Goal: Information Seeking & Learning: Find specific fact

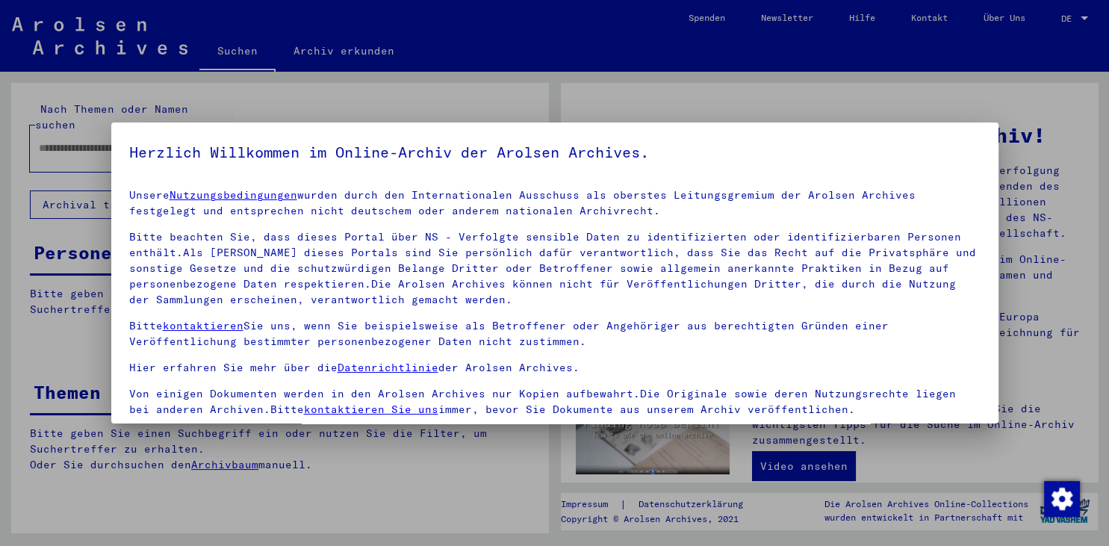
scroll to position [3, 0]
click at [1070, 365] on div at bounding box center [554, 273] width 1109 height 546
click at [362, 55] on div at bounding box center [554, 273] width 1109 height 546
click at [497, 205] on p "Unsere Nutzungsbedingungen wurden durch den Internationalen Ausschuss als obers…" at bounding box center [554, 202] width 851 height 31
click at [1058, 495] on img "Zustimmung ändern" at bounding box center [1062, 499] width 36 height 36
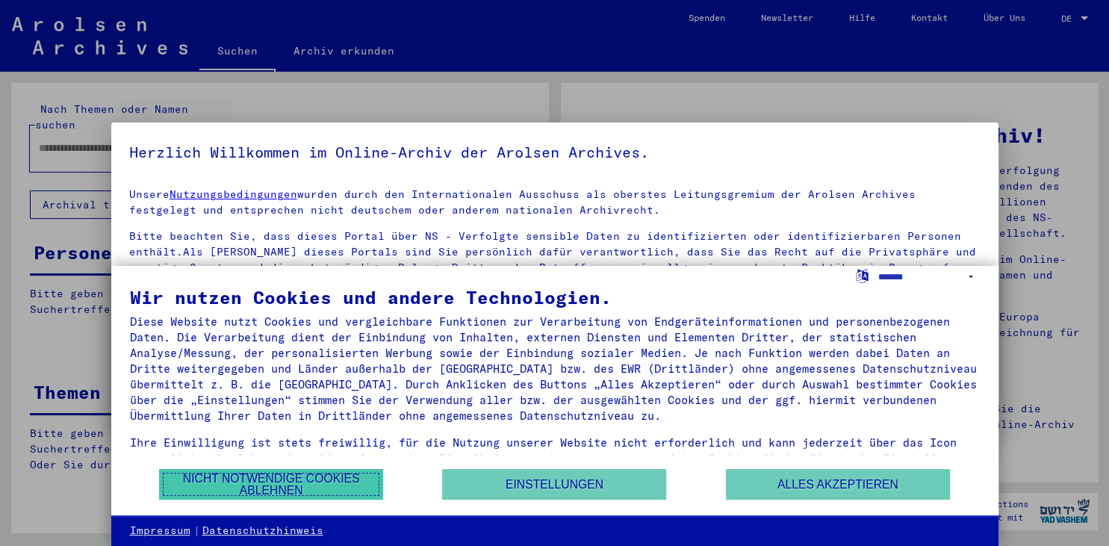
click at [338, 486] on button "Nicht notwendige Cookies ablehnen" at bounding box center [271, 484] width 224 height 31
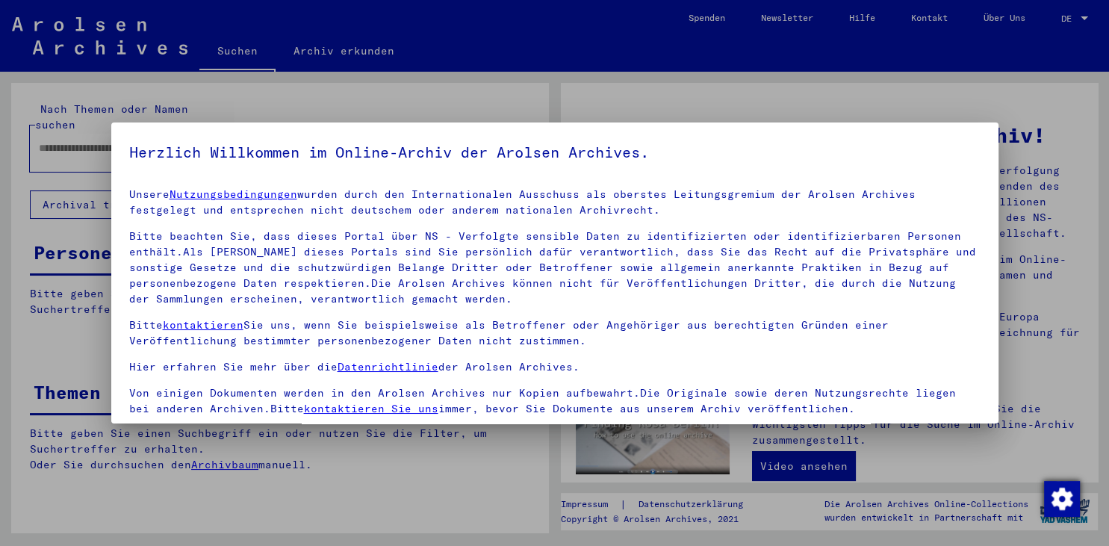
click at [1064, 497] on img "Zustimmung ändern" at bounding box center [1062, 499] width 36 height 36
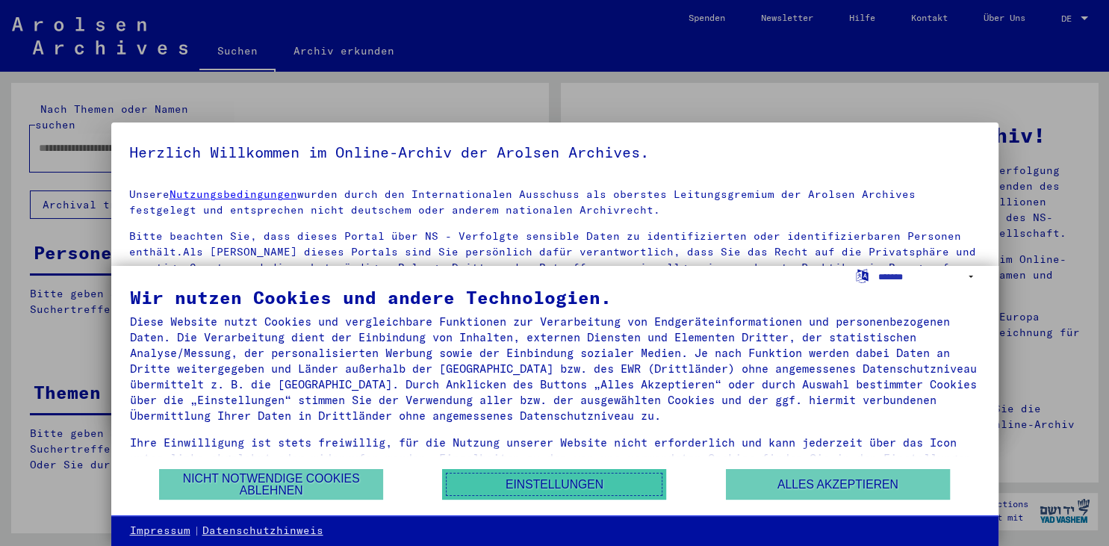
click at [600, 478] on button "Einstellungen" at bounding box center [554, 484] width 224 height 31
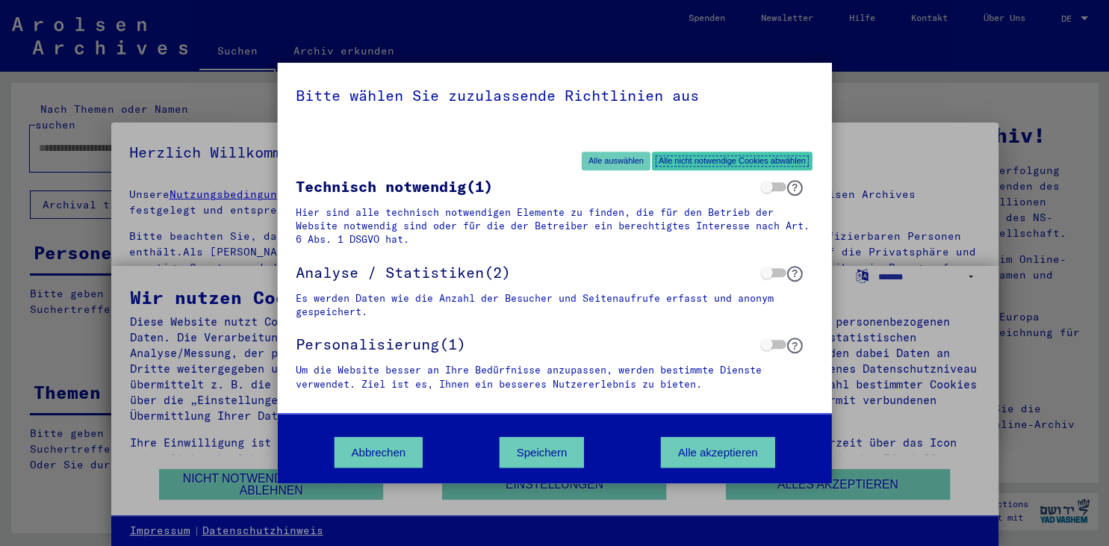
click at [698, 163] on button "Alle nicht notwendige Cookies abwählen" at bounding box center [732, 161] width 161 height 19
click at [544, 454] on button "Speichern" at bounding box center [542, 452] width 85 height 31
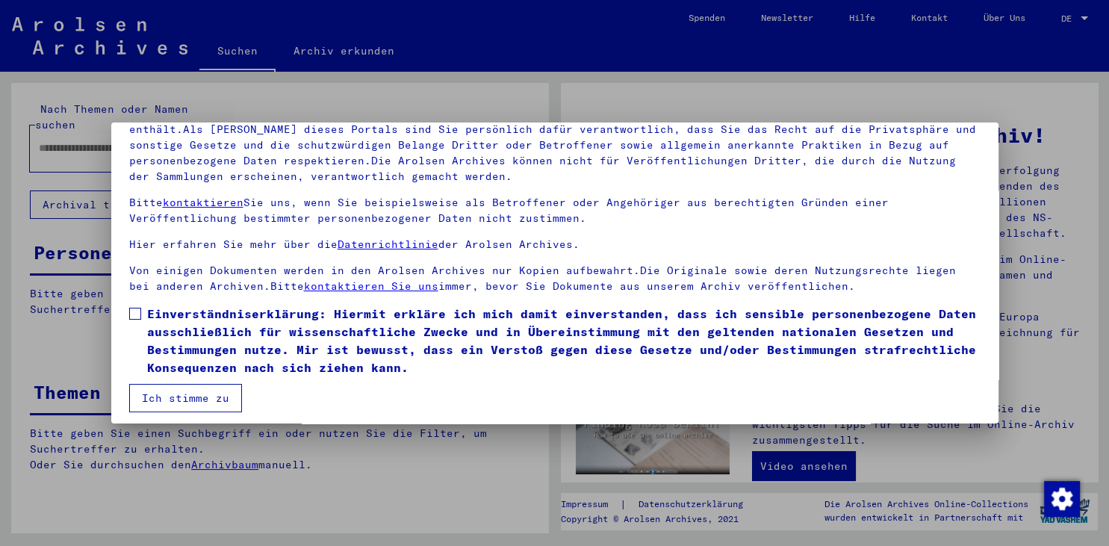
scroll to position [129, 0]
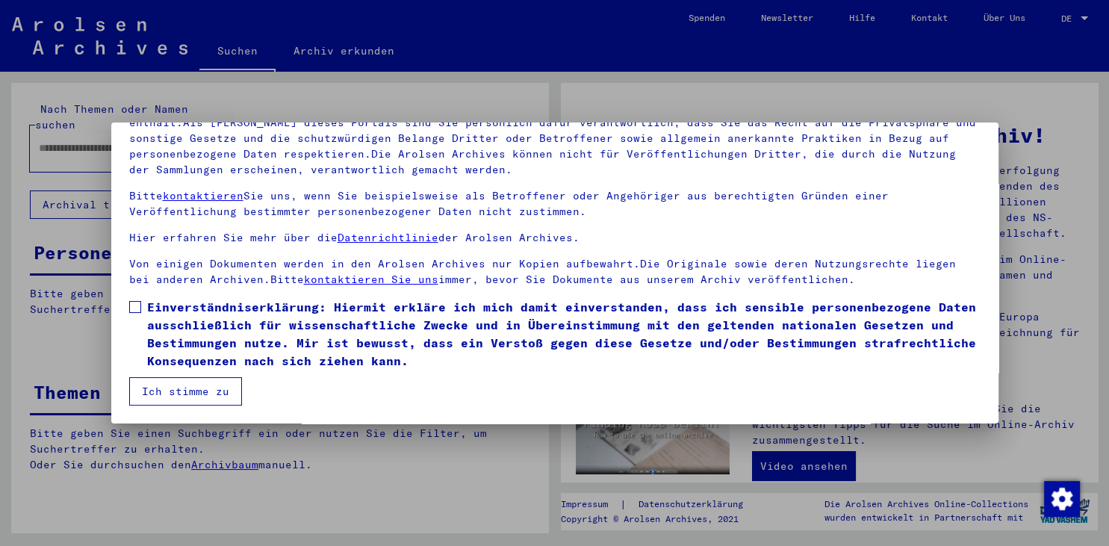
click at [140, 300] on label "Einverständniserklärung: Hiermit erkläre ich mich damit einverstanden, dass ich…" at bounding box center [554, 334] width 851 height 72
click at [182, 391] on button "Ich stimme zu" at bounding box center [185, 391] width 113 height 28
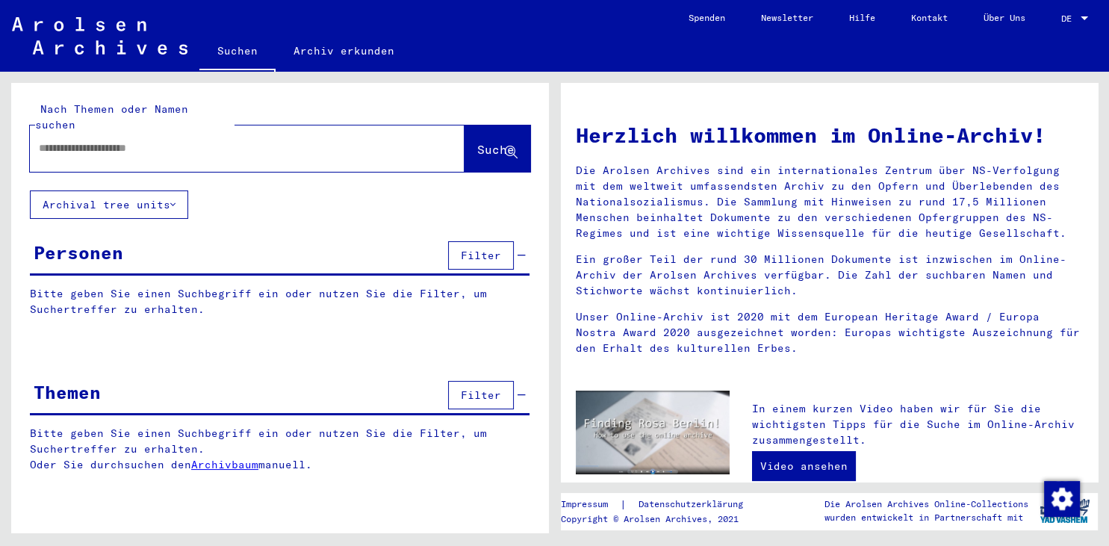
drag, startPoint x: 193, startPoint y: 123, endPoint x: 175, endPoint y: 128, distance: 18.7
click at [178, 134] on div at bounding box center [225, 148] width 390 height 34
click at [100, 140] on input "text" at bounding box center [229, 148] width 381 height 16
type input "******"
click at [477, 142] on span "Suche" at bounding box center [495, 149] width 37 height 15
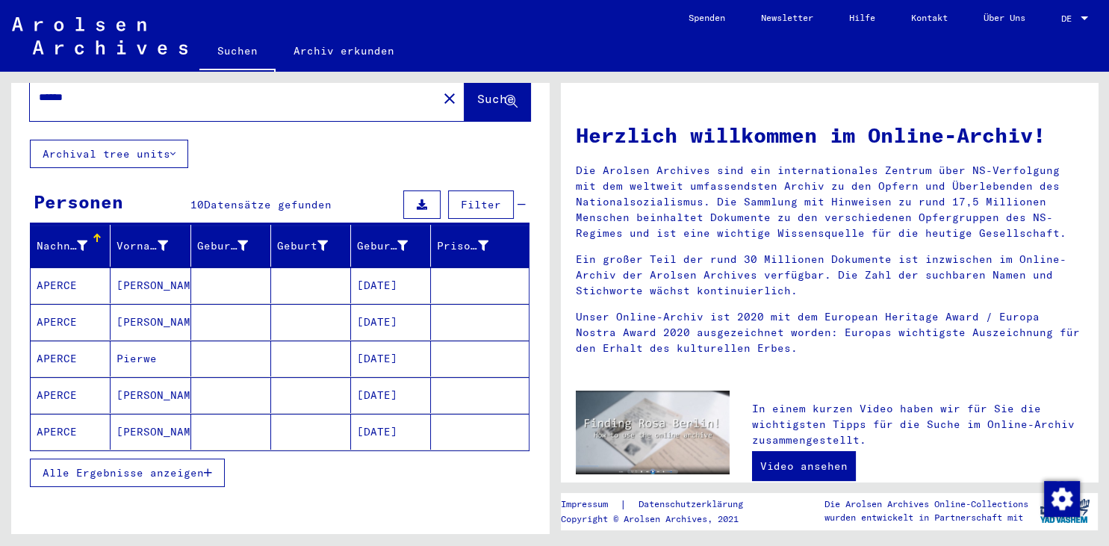
scroll to position [108, 0]
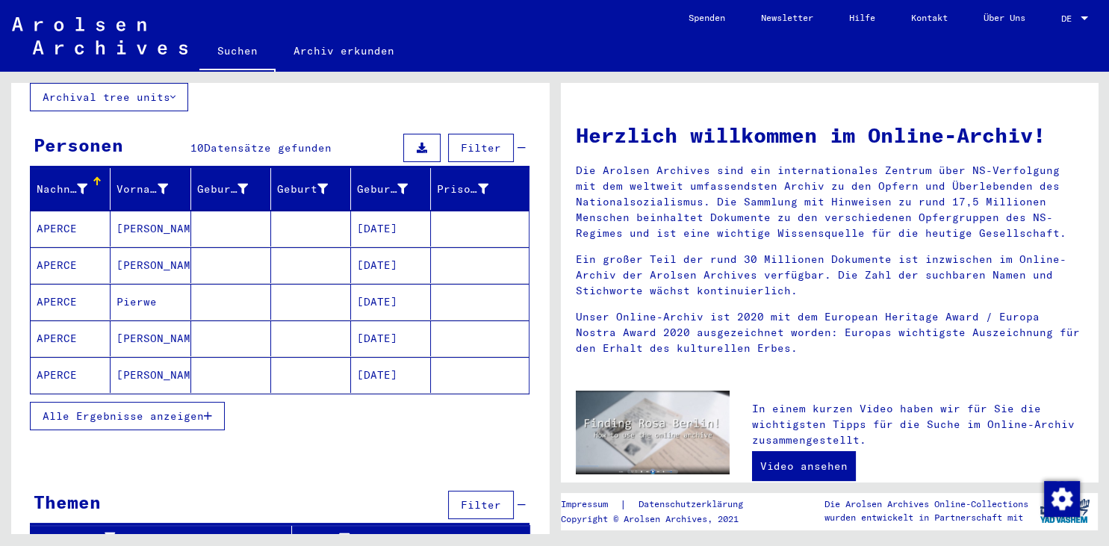
click at [140, 409] on span "Alle Ergebnisse anzeigen" at bounding box center [123, 415] width 161 height 13
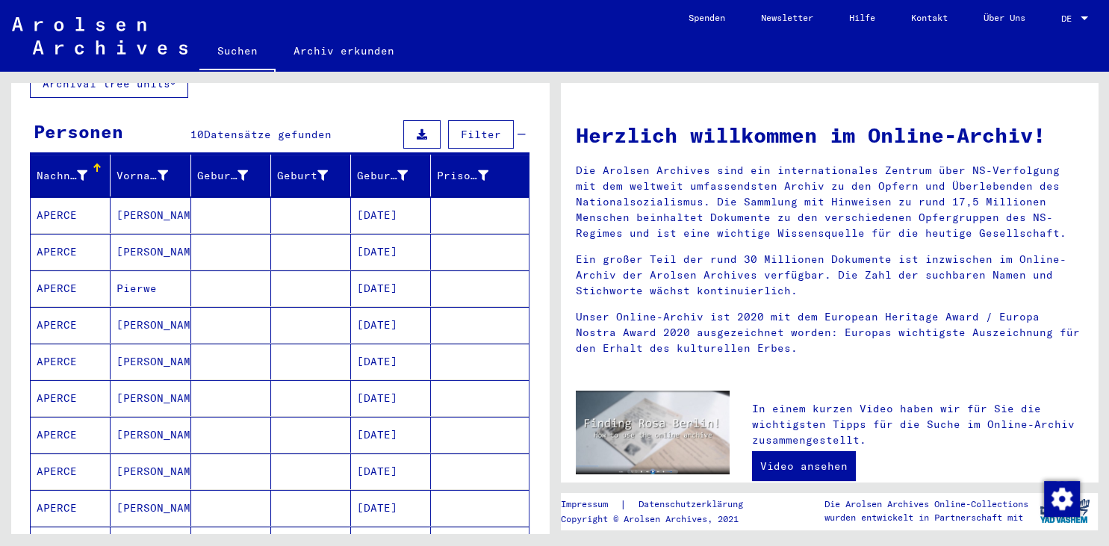
scroll to position [25, 0]
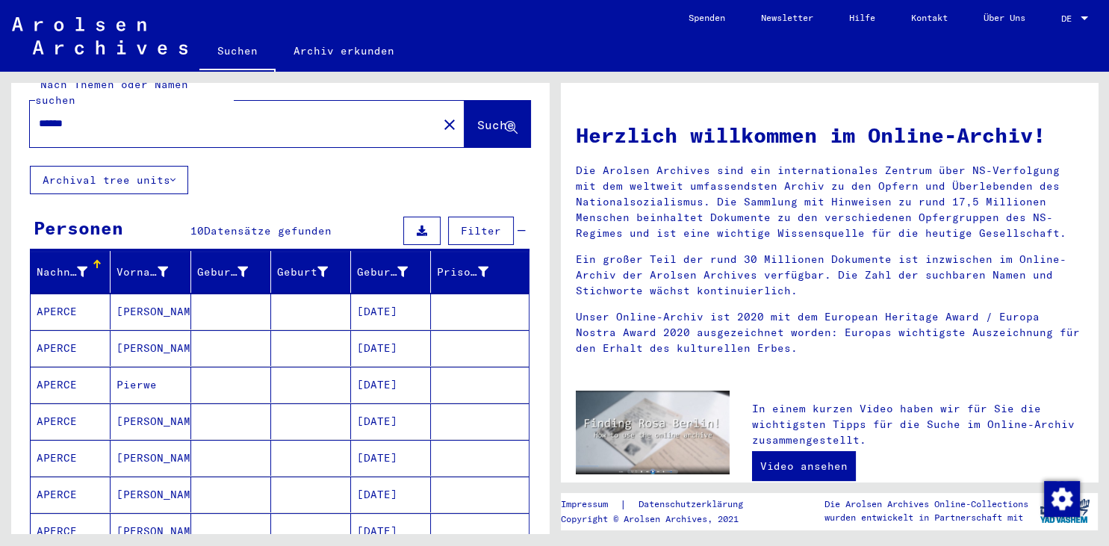
click at [70, 294] on mat-cell "APERCE" at bounding box center [71, 312] width 80 height 36
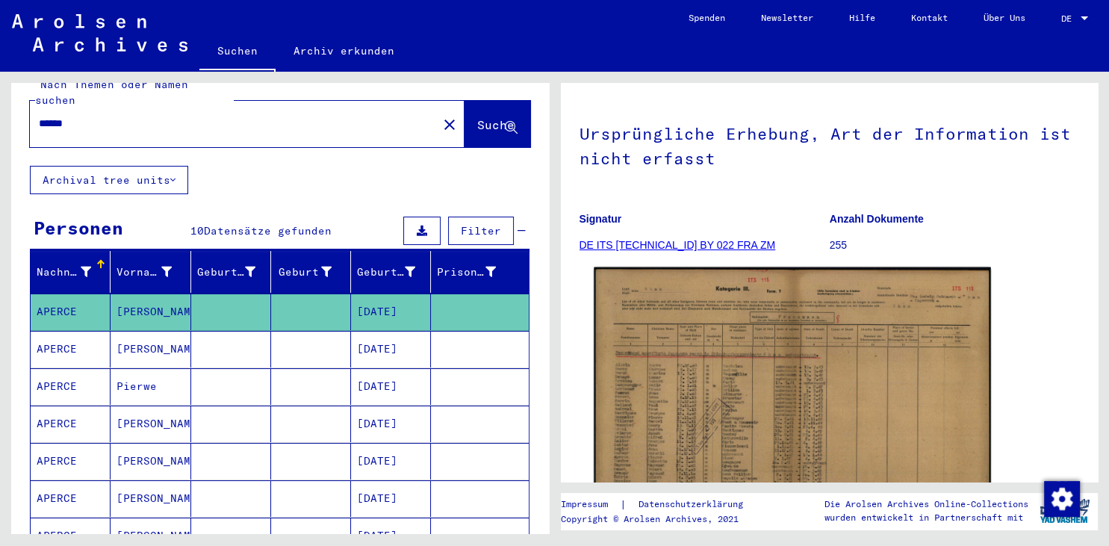
scroll to position [164, 0]
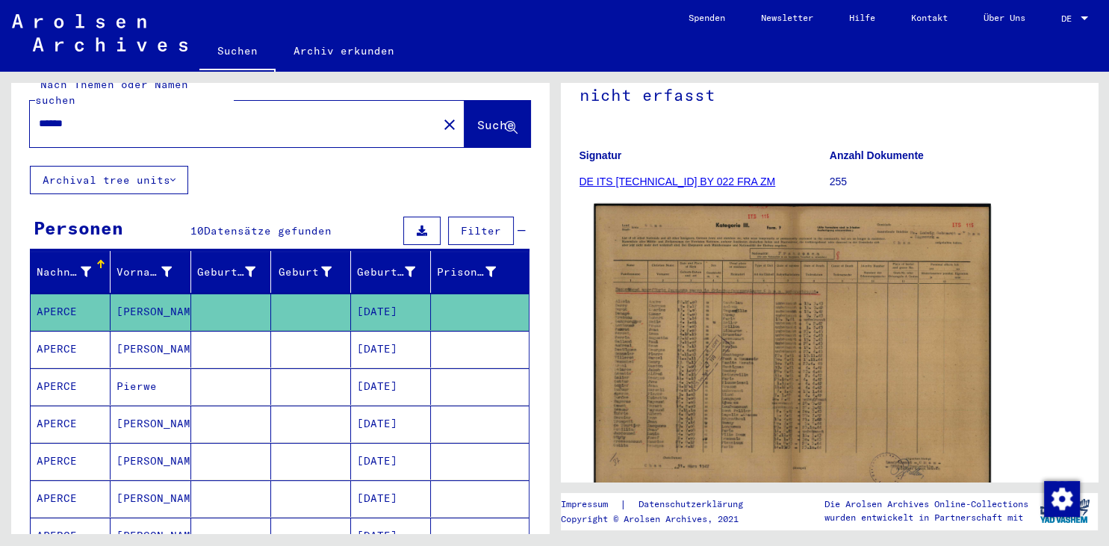
click at [726, 345] on img at bounding box center [792, 346] width 397 height 285
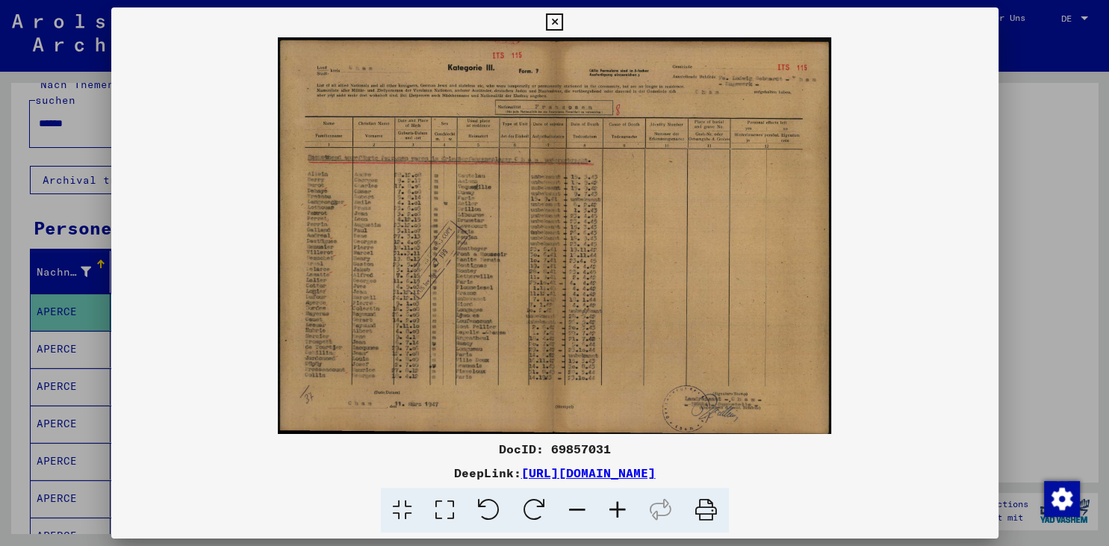
click at [616, 509] on icon at bounding box center [618, 511] width 40 height 46
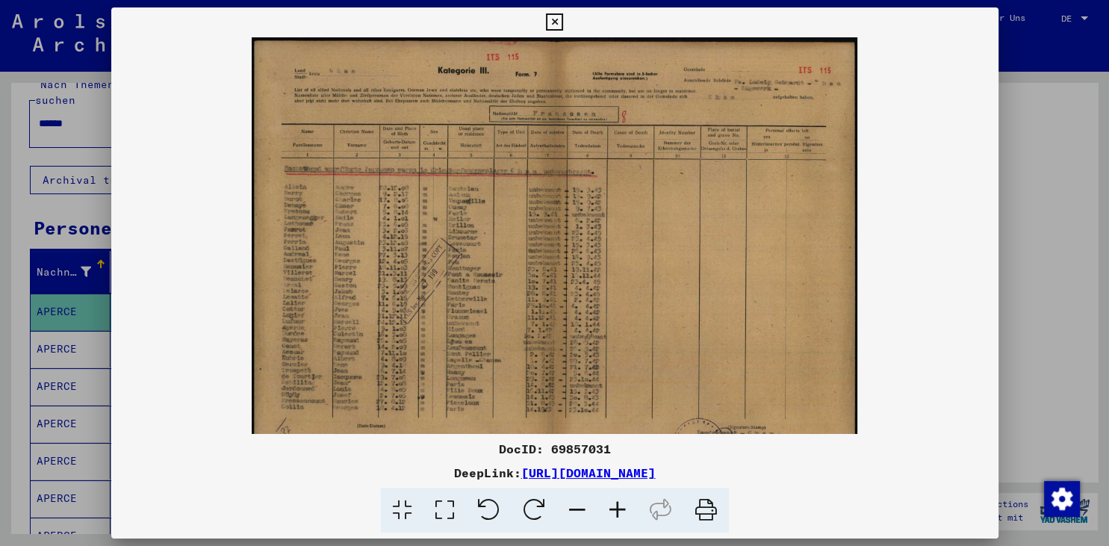
click at [616, 509] on icon at bounding box center [618, 511] width 40 height 46
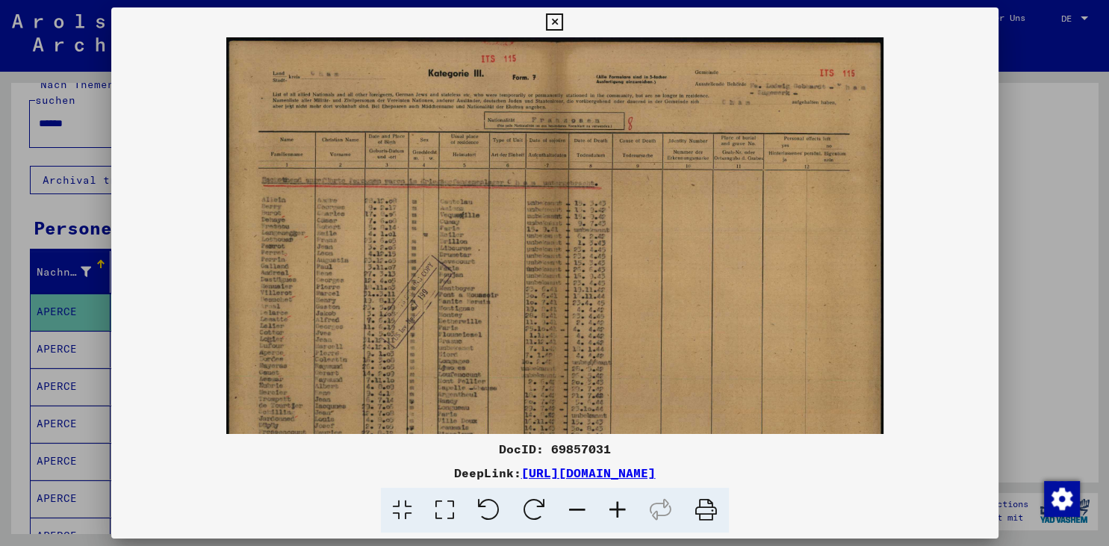
click at [616, 509] on icon at bounding box center [618, 511] width 40 height 46
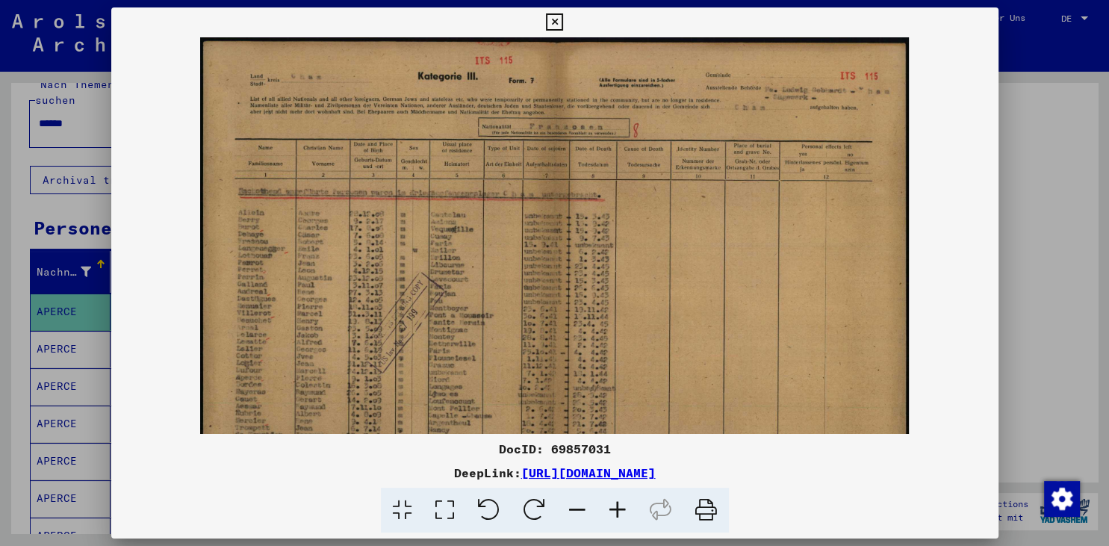
click at [616, 509] on icon at bounding box center [618, 511] width 40 height 46
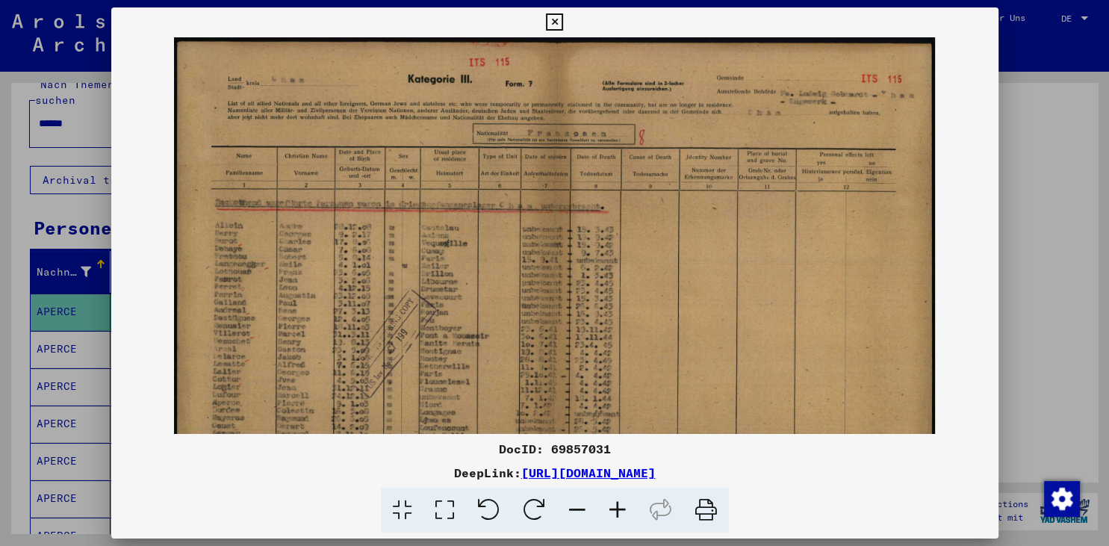
drag, startPoint x: 932, startPoint y: 270, endPoint x: 935, endPoint y: 327, distance: 57.6
click at [935, 327] on img at bounding box center [554, 310] width 761 height 546
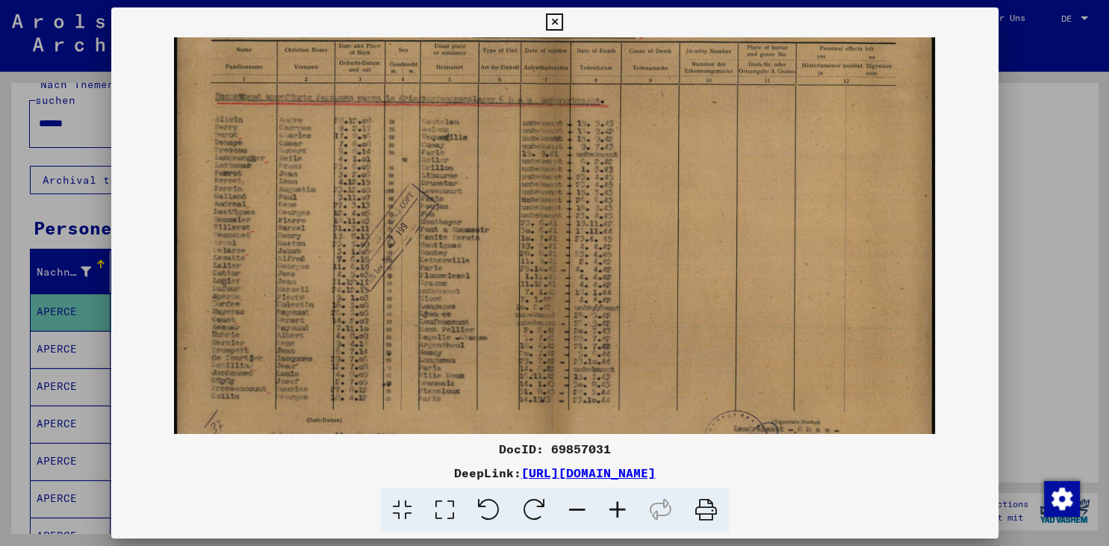
scroll to position [117, 0]
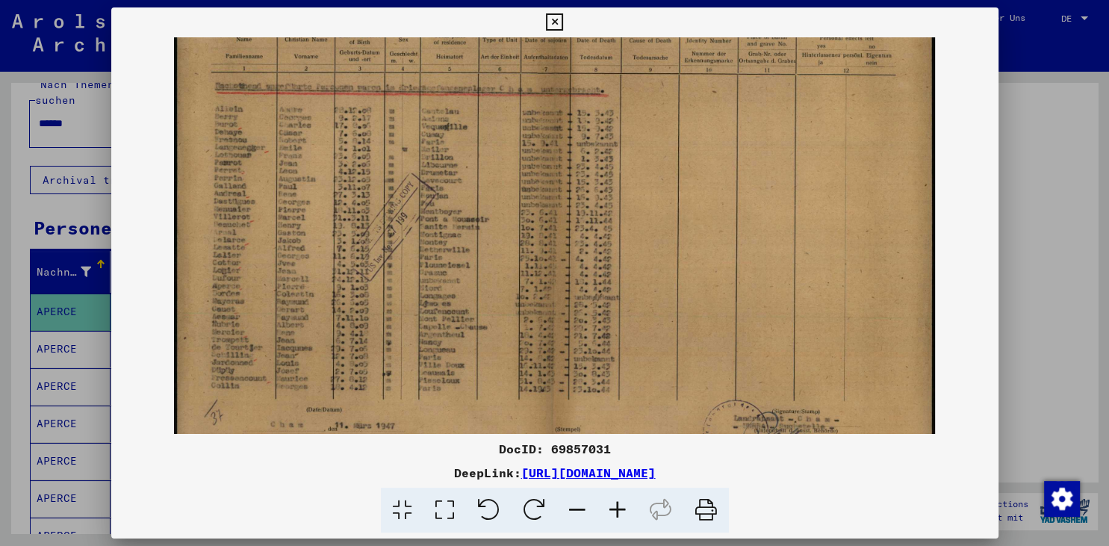
drag, startPoint x: 490, startPoint y: 401, endPoint x: 492, endPoint y: 288, distance: 112.8
click at [492, 288] on img at bounding box center [554, 194] width 761 height 546
click at [563, 23] on icon at bounding box center [554, 22] width 17 height 18
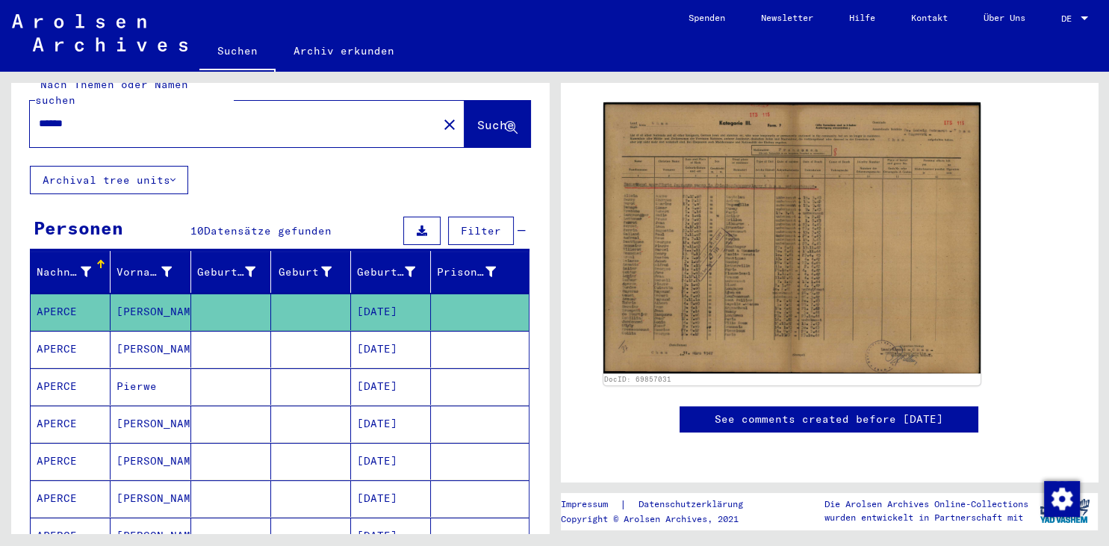
scroll to position [247, 0]
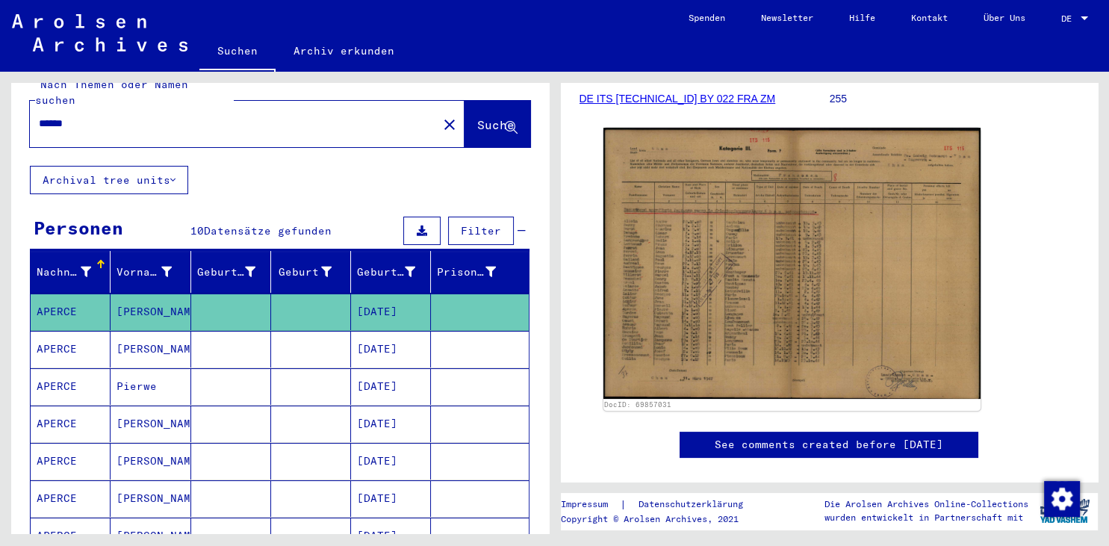
click at [134, 333] on mat-cell "[PERSON_NAME]" at bounding box center [151, 349] width 80 height 37
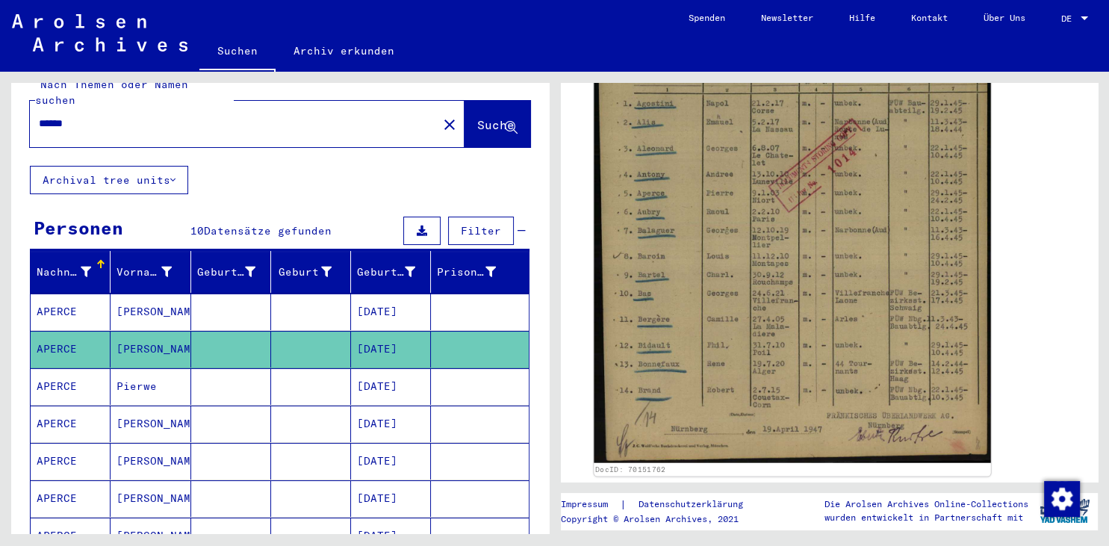
scroll to position [412, 0]
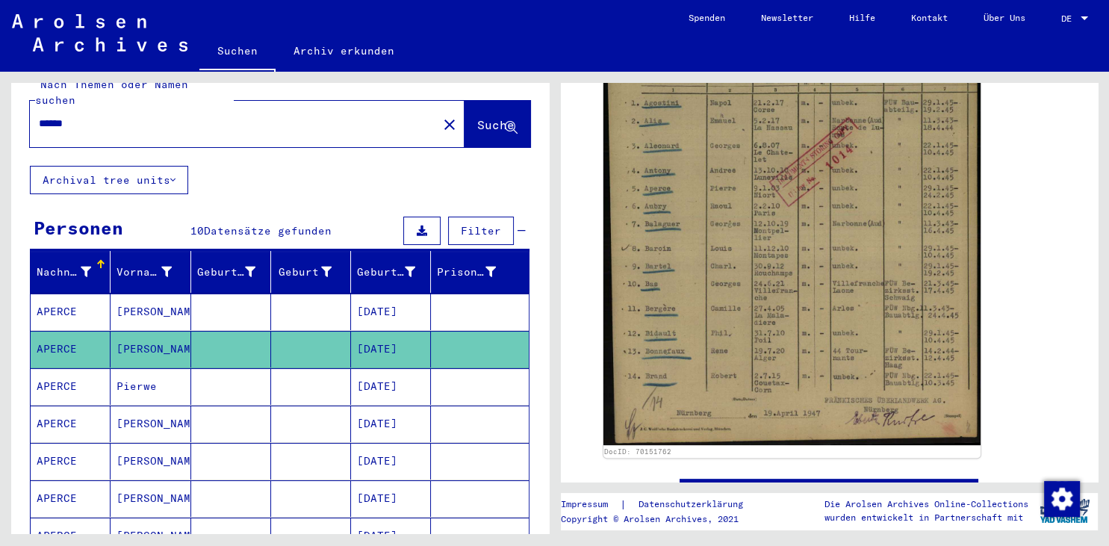
click at [142, 369] on mat-cell "Pierwe" at bounding box center [151, 386] width 80 height 37
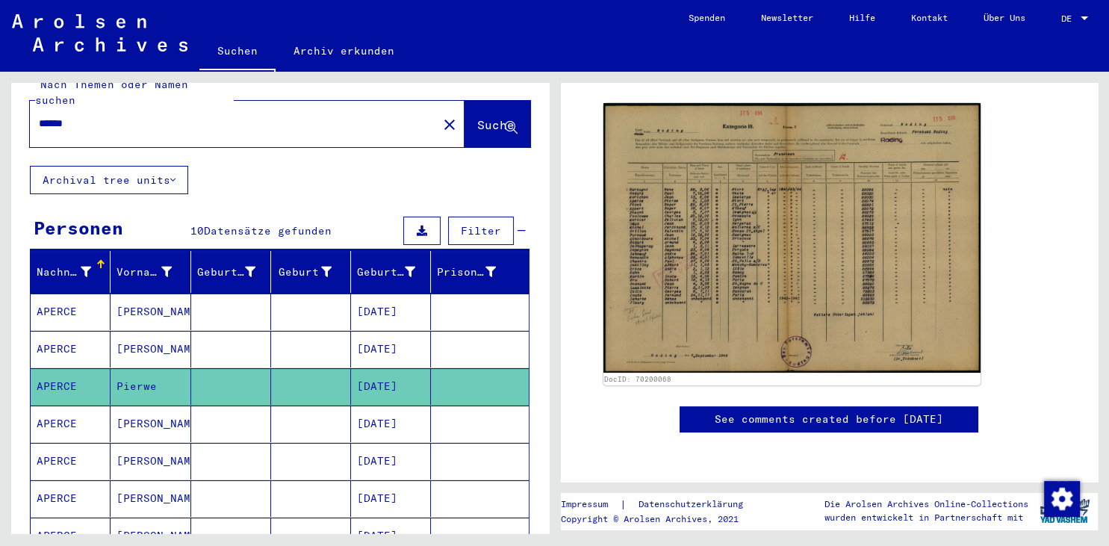
scroll to position [494, 0]
click at [140, 409] on mat-cell "[PERSON_NAME]" at bounding box center [151, 424] width 80 height 37
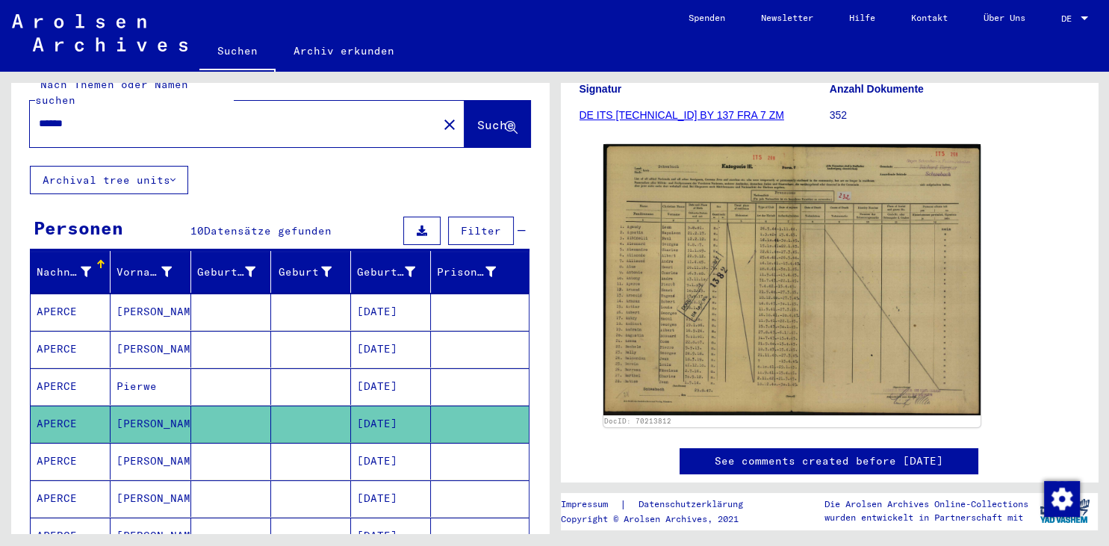
scroll to position [247, 0]
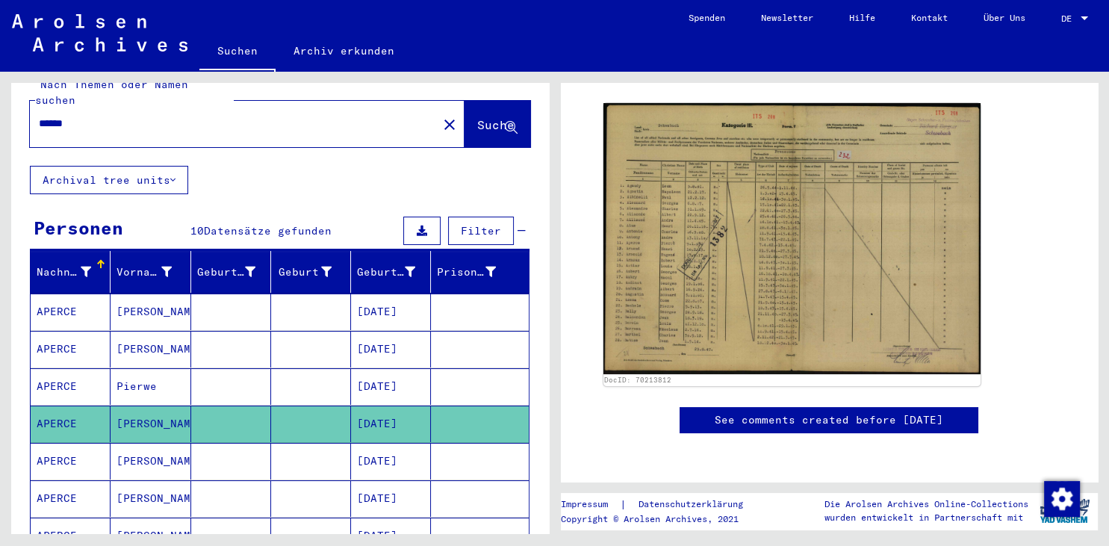
click at [151, 443] on mat-cell "[PERSON_NAME]" at bounding box center [151, 461] width 80 height 37
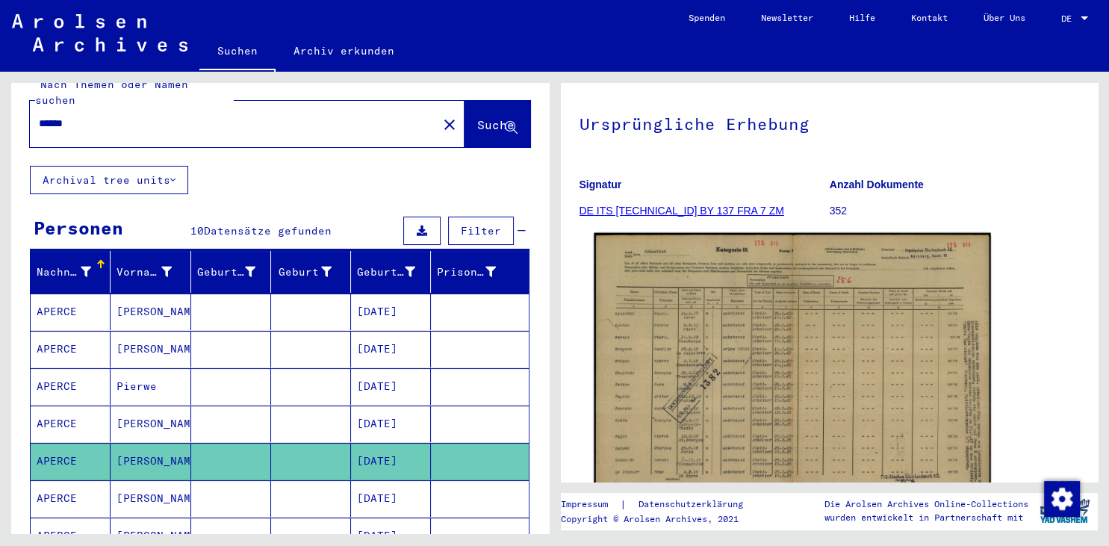
scroll to position [164, 0]
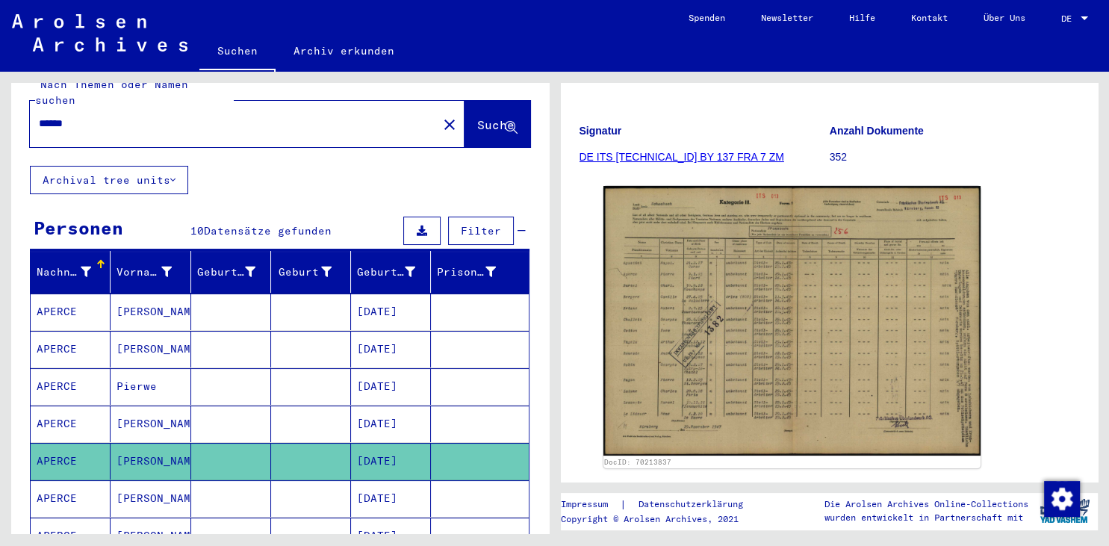
click at [698, 158] on link "DE ITS [TECHNICAL_ID] BY 137 FRA 7 ZM" at bounding box center [682, 157] width 205 height 12
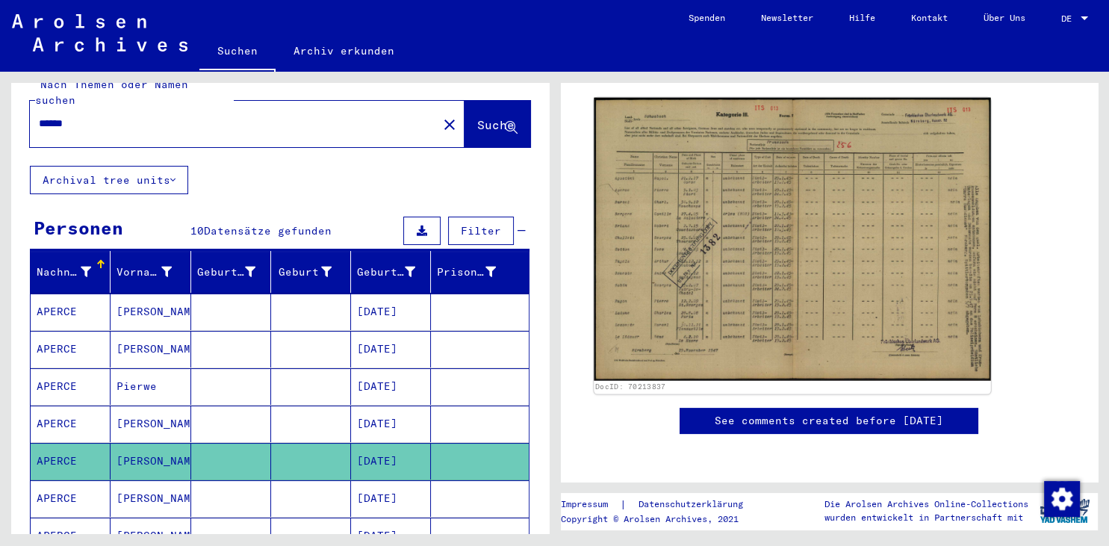
scroll to position [329, 0]
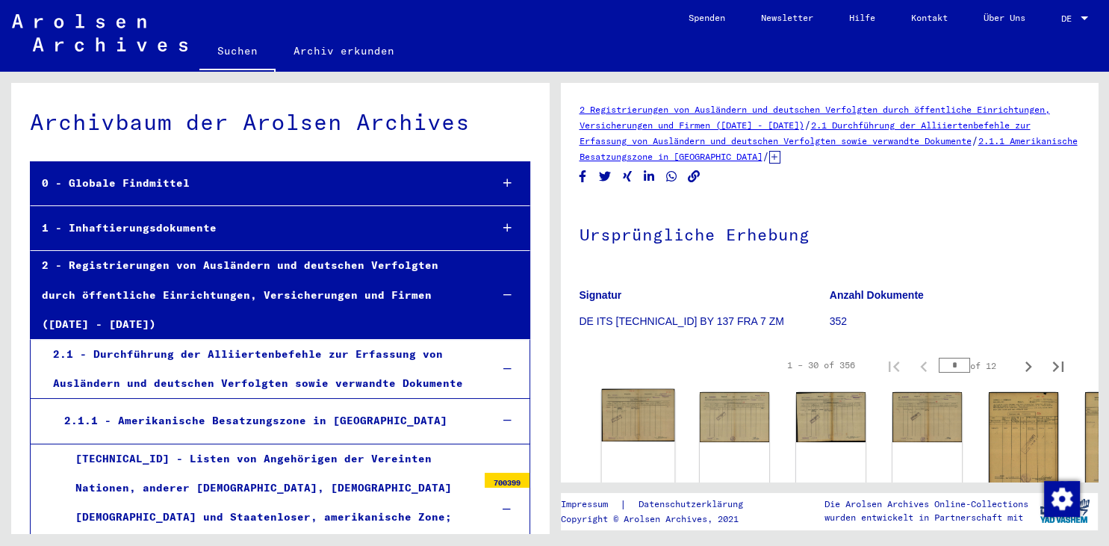
click at [646, 414] on img at bounding box center [637, 415] width 73 height 52
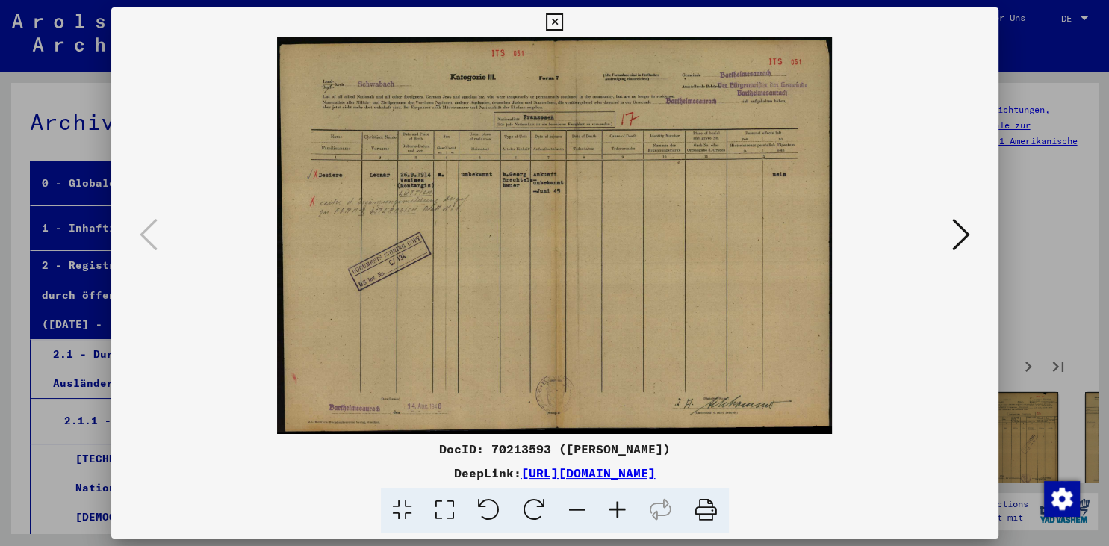
click at [959, 230] on icon at bounding box center [961, 235] width 18 height 36
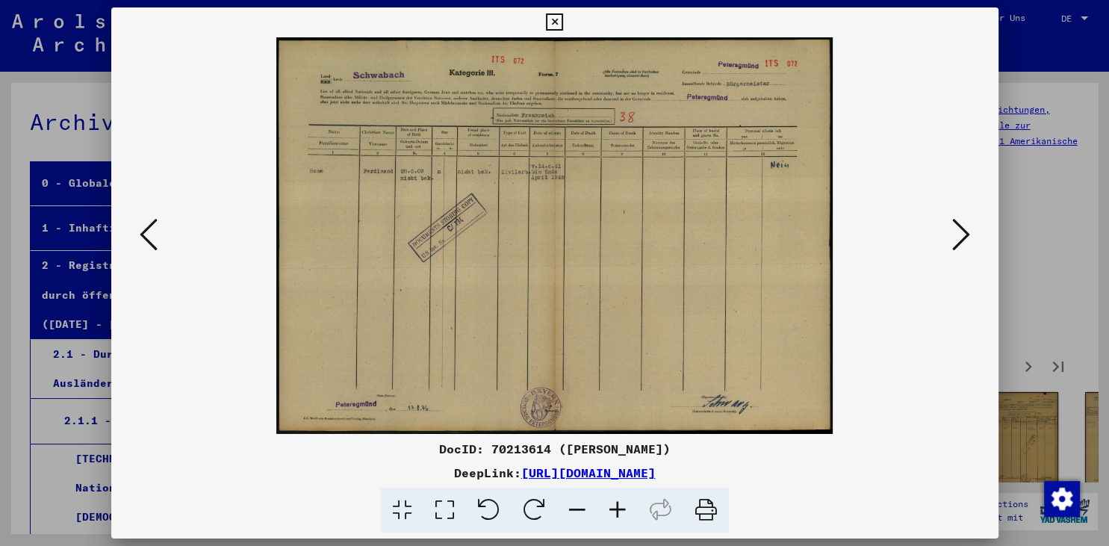
click at [959, 230] on icon at bounding box center [961, 235] width 18 height 36
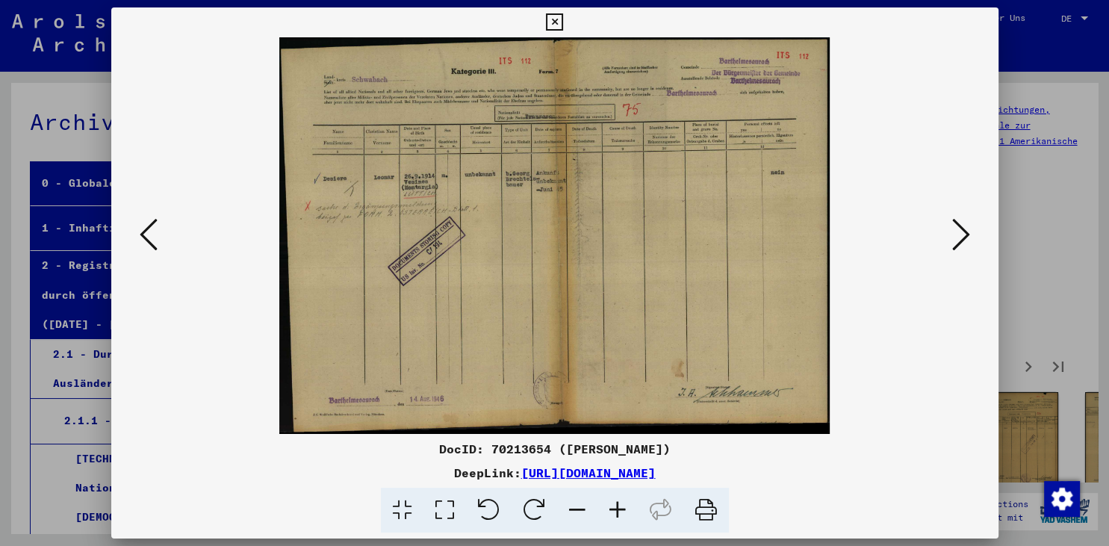
click at [959, 230] on icon at bounding box center [961, 235] width 18 height 36
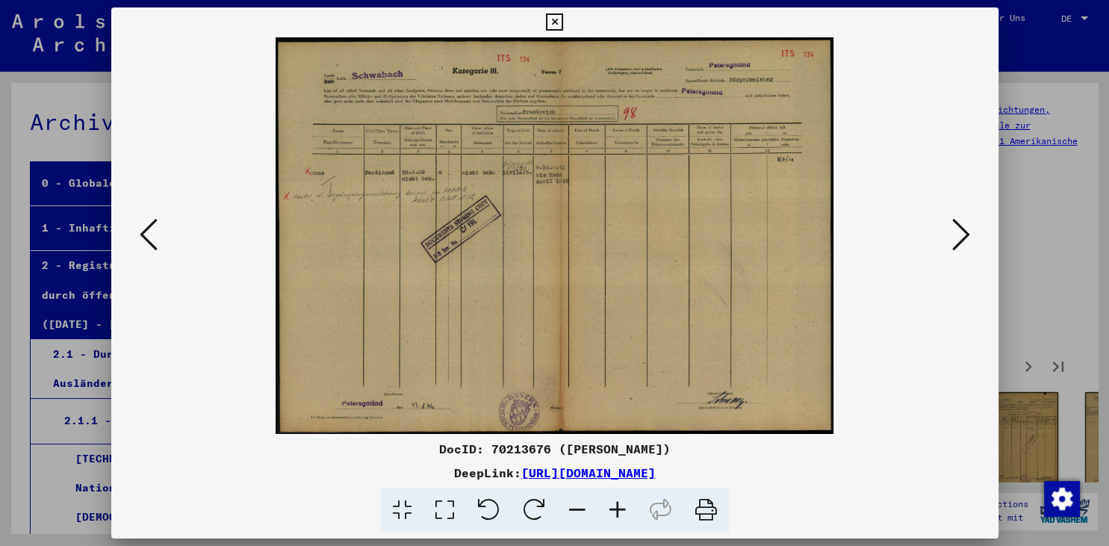
click at [959, 230] on icon at bounding box center [961, 235] width 18 height 36
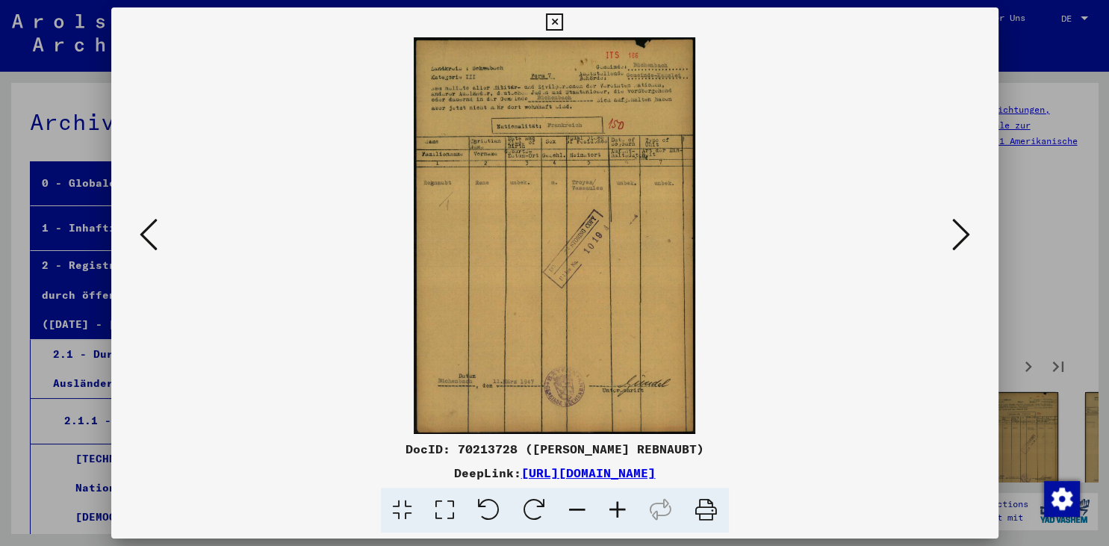
click at [959, 230] on icon at bounding box center [961, 235] width 18 height 36
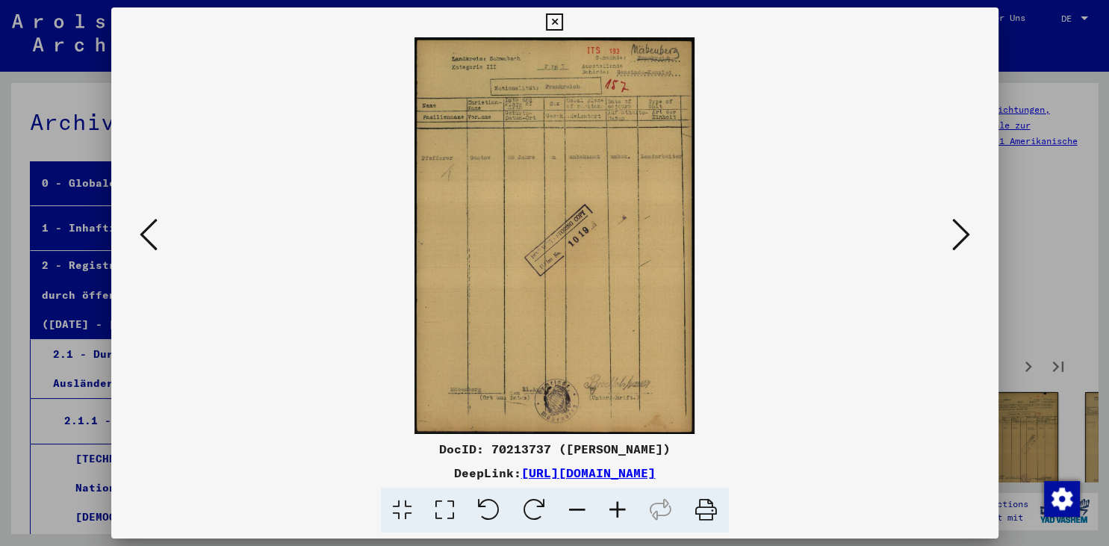
click at [959, 230] on icon at bounding box center [961, 235] width 18 height 36
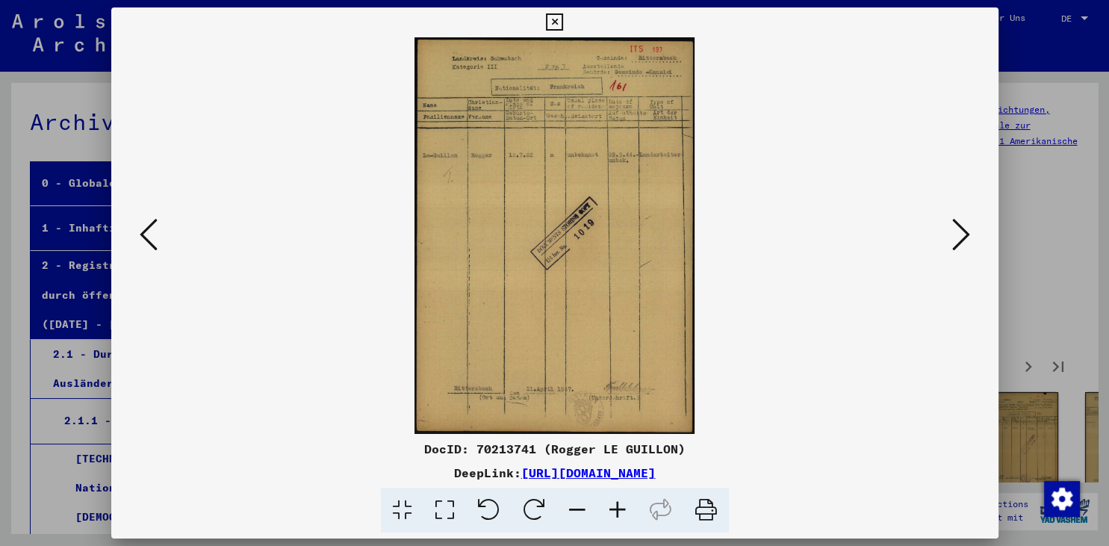
click at [959, 230] on icon at bounding box center [961, 235] width 18 height 36
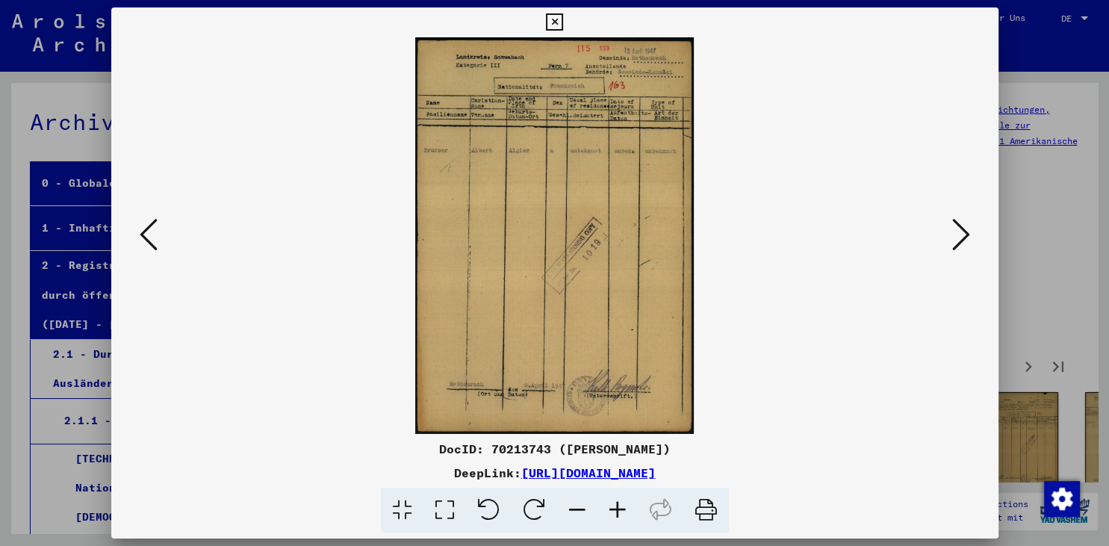
click at [959, 230] on icon at bounding box center [961, 235] width 18 height 36
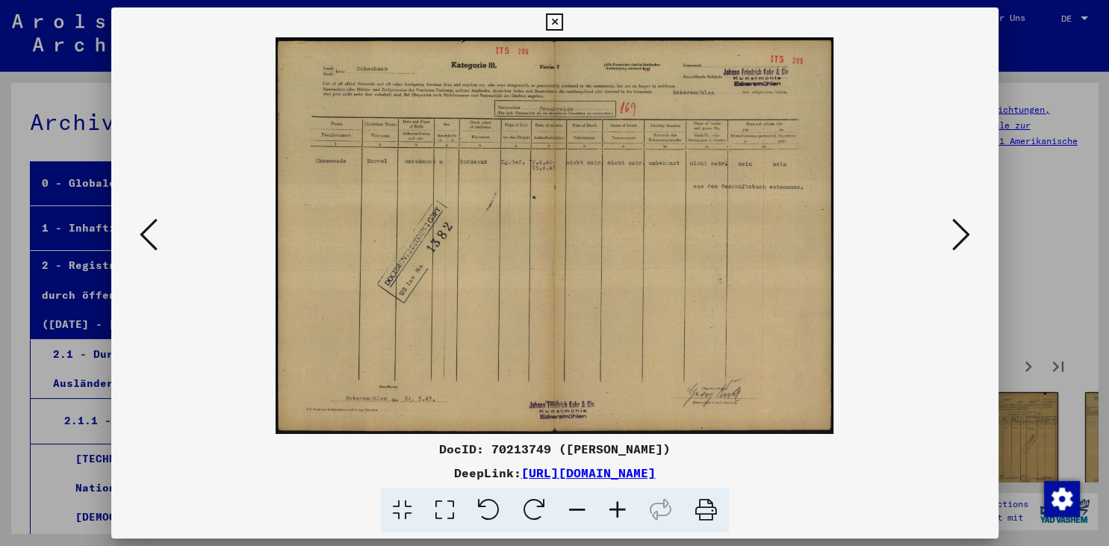
click at [959, 230] on icon at bounding box center [961, 235] width 18 height 36
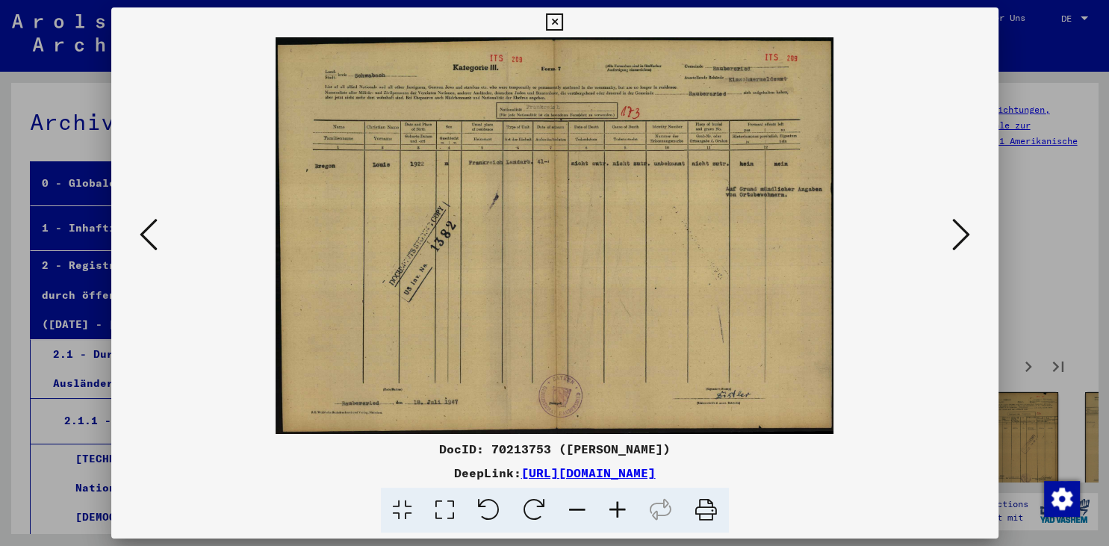
click at [959, 230] on icon at bounding box center [961, 235] width 18 height 36
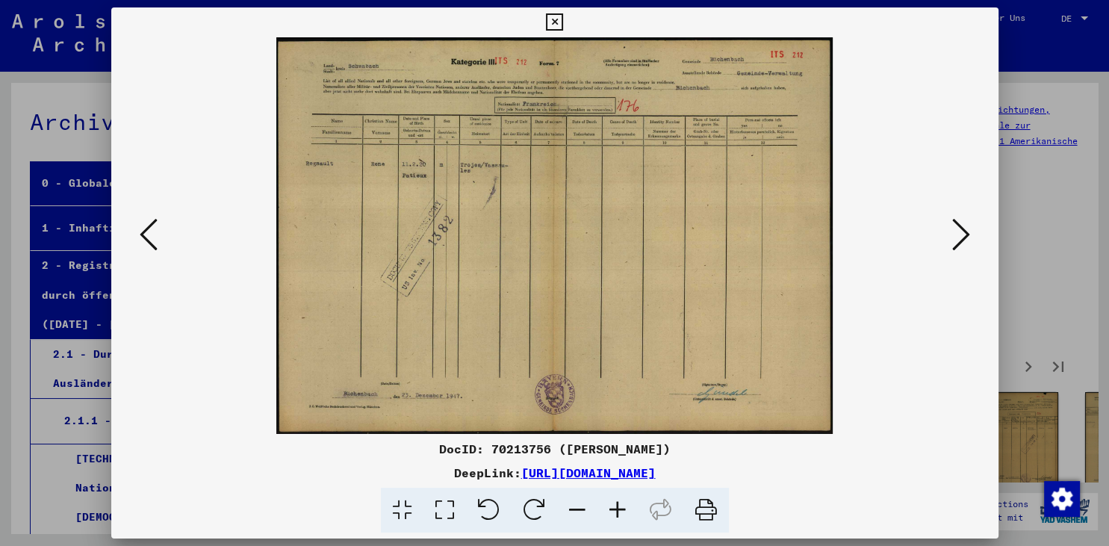
click at [959, 230] on icon at bounding box center [961, 235] width 18 height 36
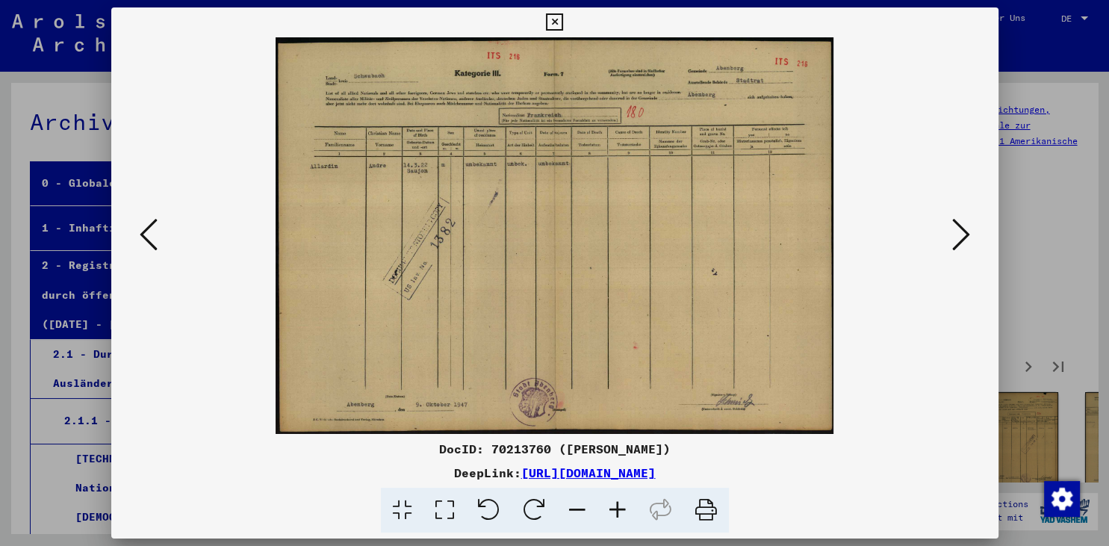
click at [959, 230] on icon at bounding box center [961, 235] width 18 height 36
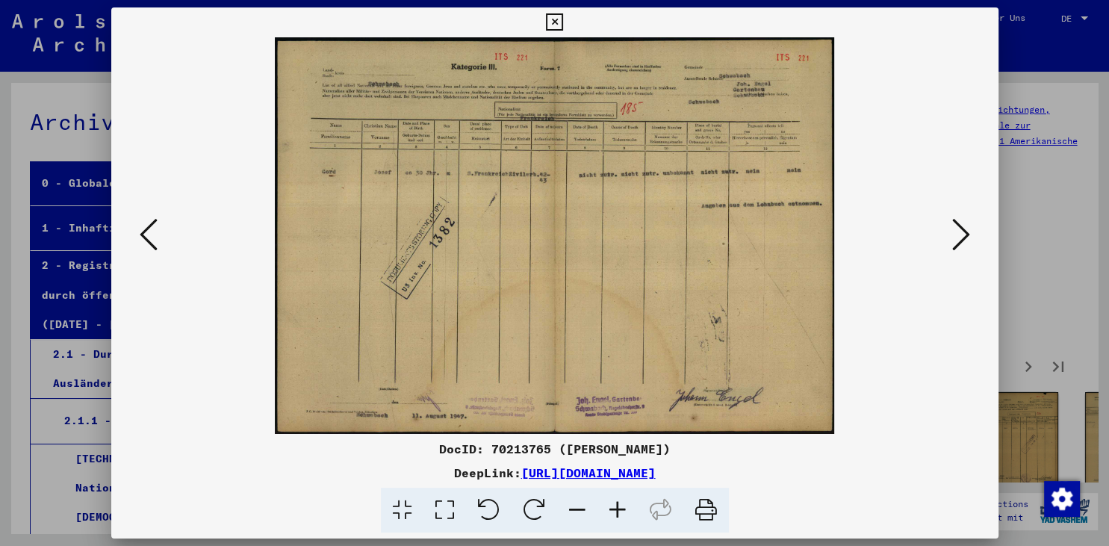
click at [959, 230] on icon at bounding box center [961, 235] width 18 height 36
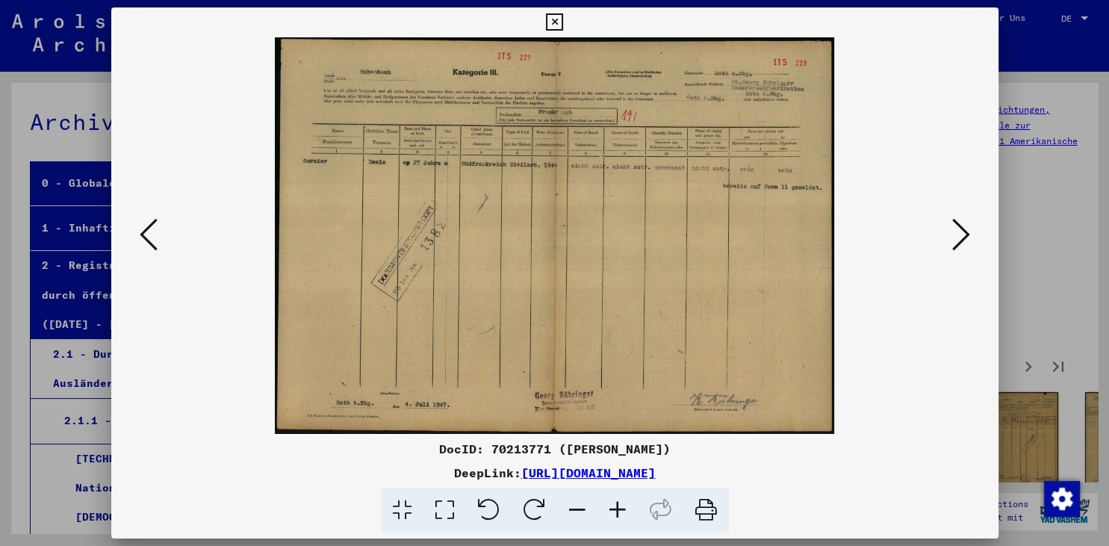
click at [959, 230] on icon at bounding box center [961, 235] width 18 height 36
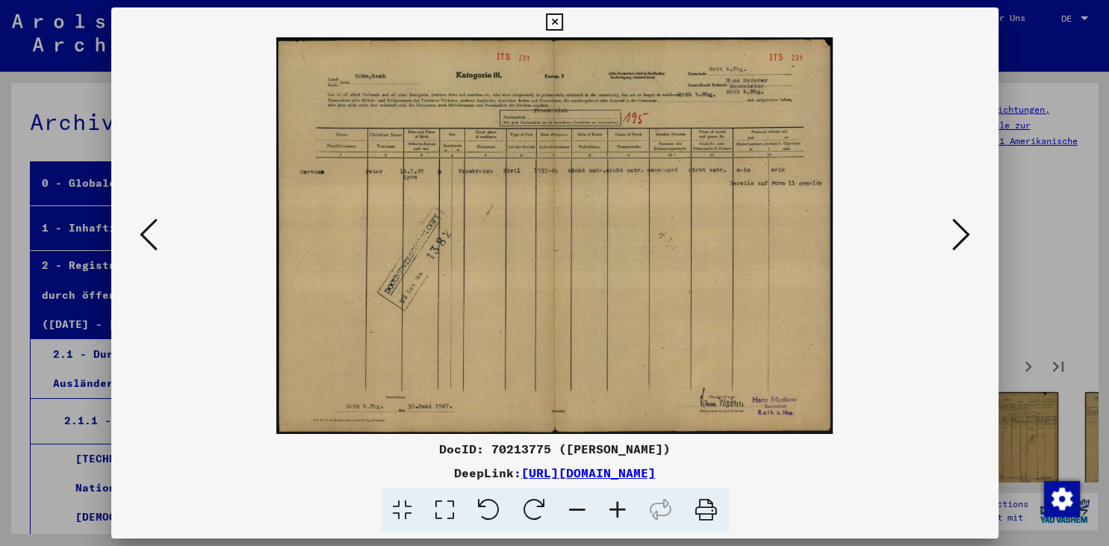
click at [959, 230] on icon at bounding box center [961, 235] width 18 height 36
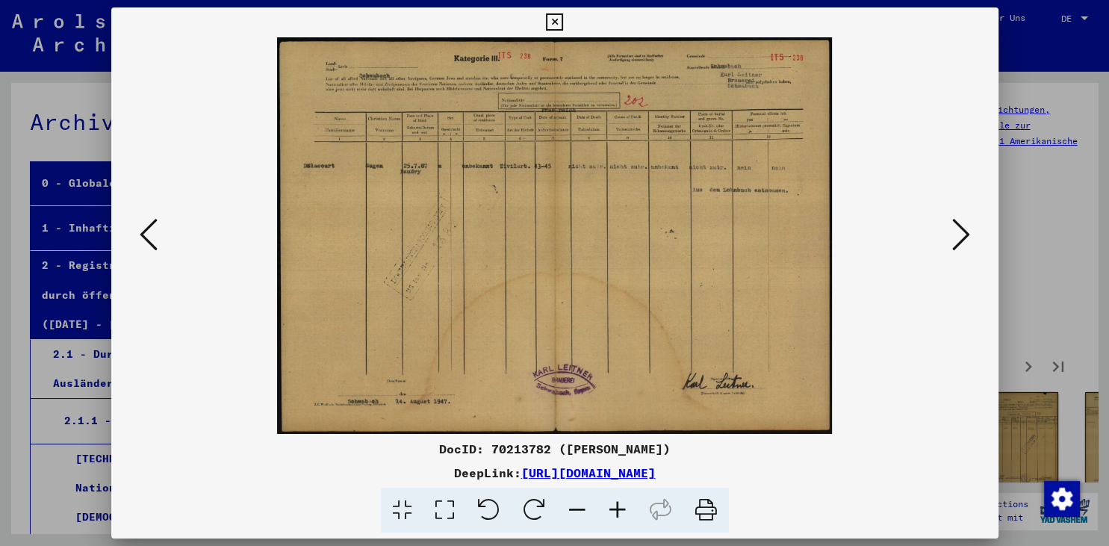
click at [959, 230] on icon at bounding box center [961, 235] width 18 height 36
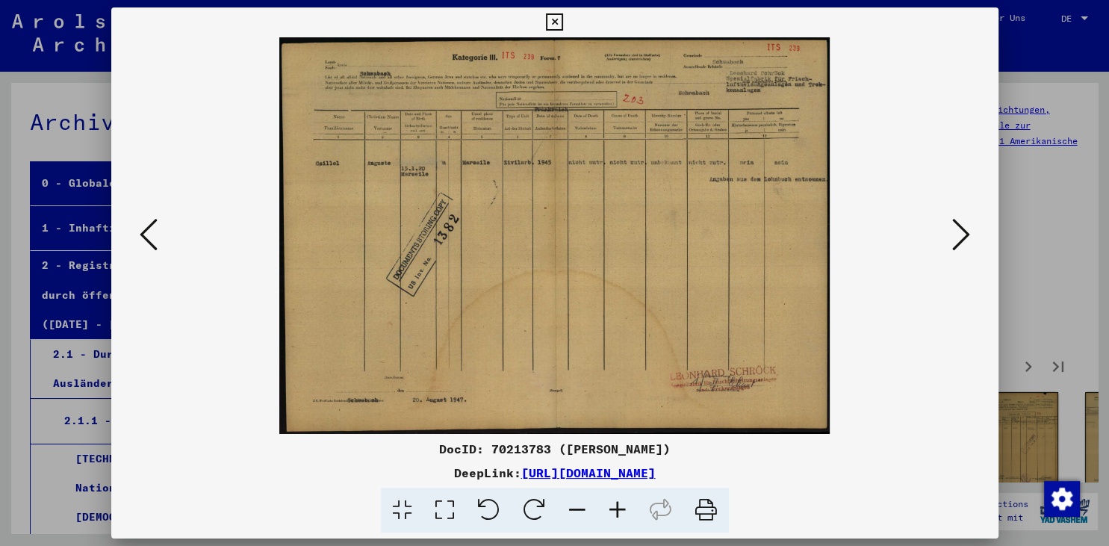
click at [959, 230] on icon at bounding box center [961, 235] width 18 height 36
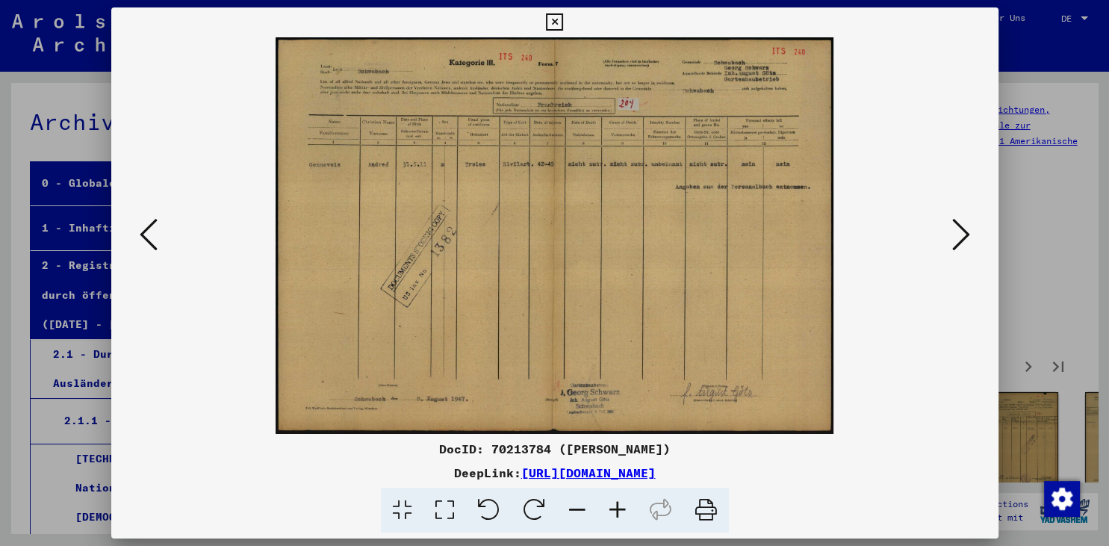
click at [563, 19] on icon at bounding box center [554, 22] width 17 height 18
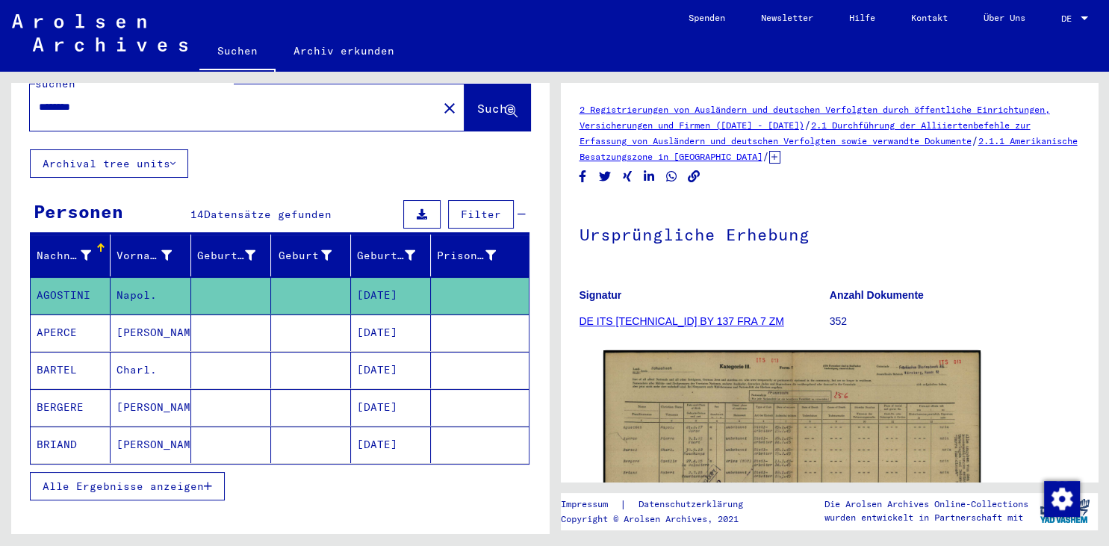
scroll to position [4, 0]
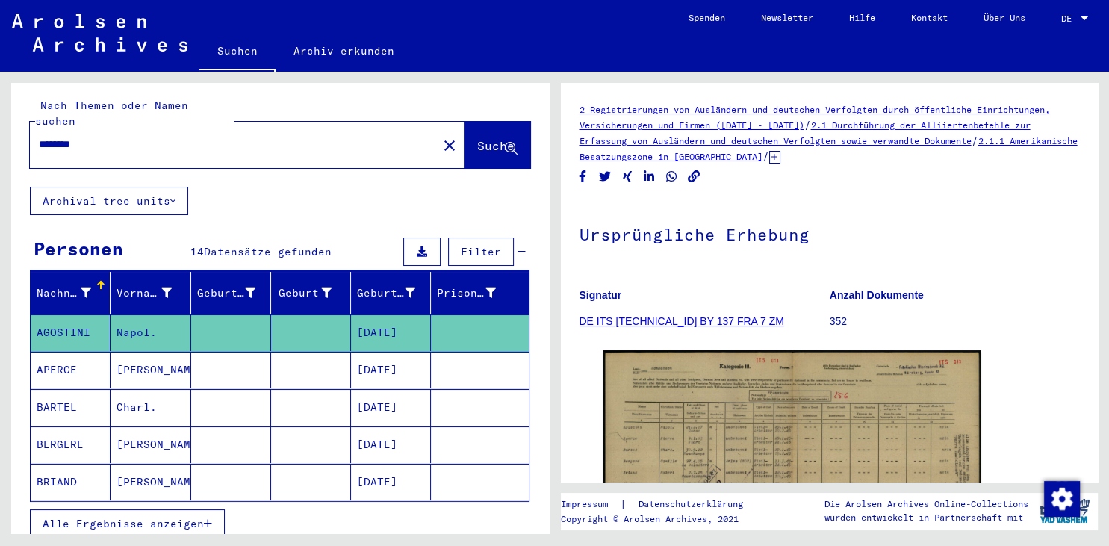
click at [145, 352] on mat-cell "[PERSON_NAME]" at bounding box center [151, 370] width 80 height 37
click at [162, 355] on mat-cell "[PERSON_NAME]" at bounding box center [151, 370] width 80 height 37
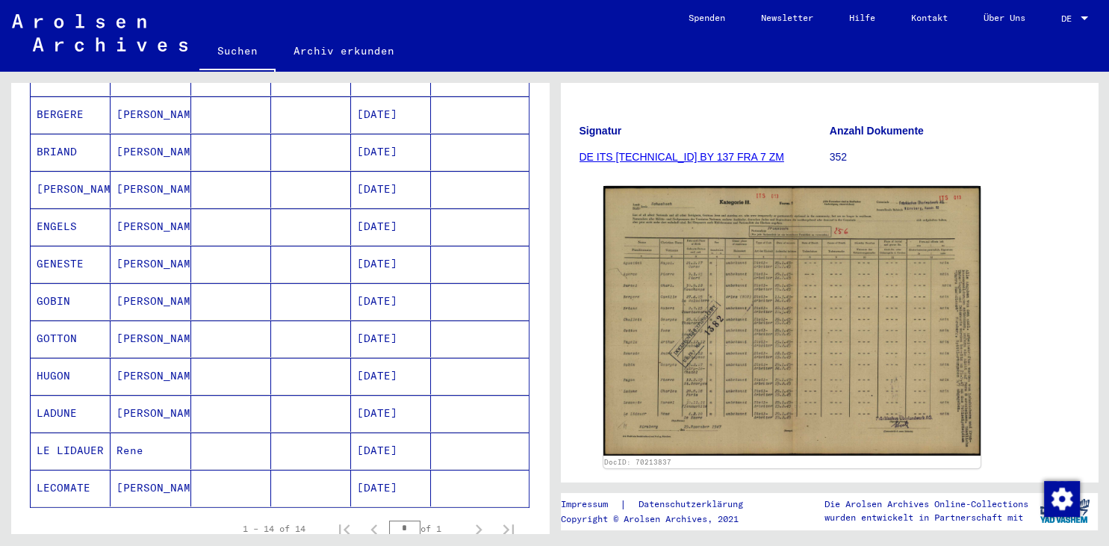
scroll to position [169, 0]
